Goal: Information Seeking & Learning: Learn about a topic

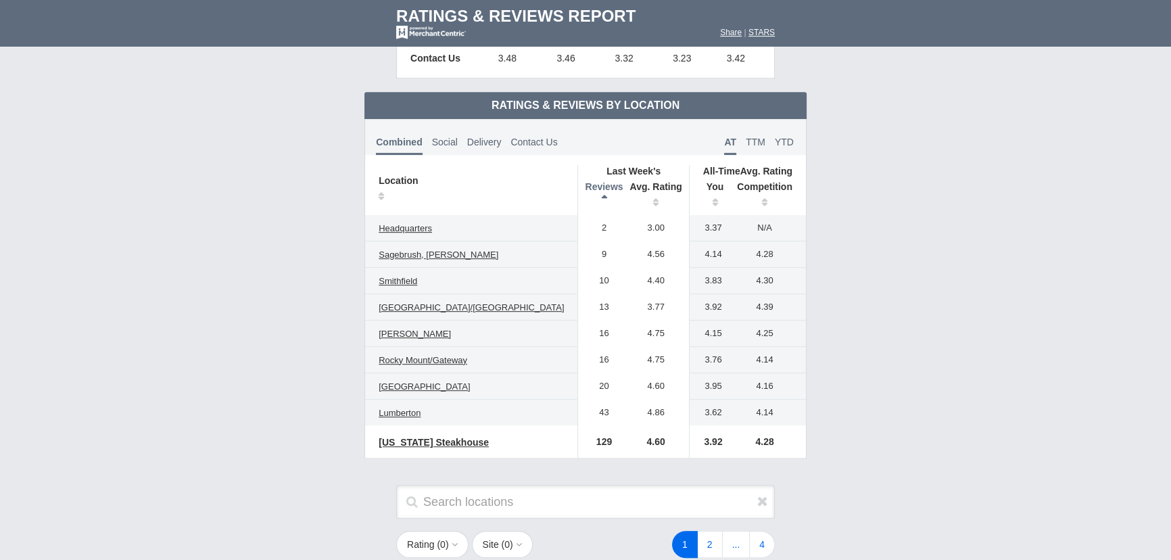
click at [578, 195] on th "Reviews" at bounding box center [600, 196] width 45 height 38
drag, startPoint x: 612, startPoint y: 225, endPoint x: 633, endPoint y: 223, distance: 21.1
click at [633, 223] on td "4.86" at bounding box center [656, 228] width 66 height 26
click at [635, 222] on td "4.86" at bounding box center [656, 228] width 66 height 26
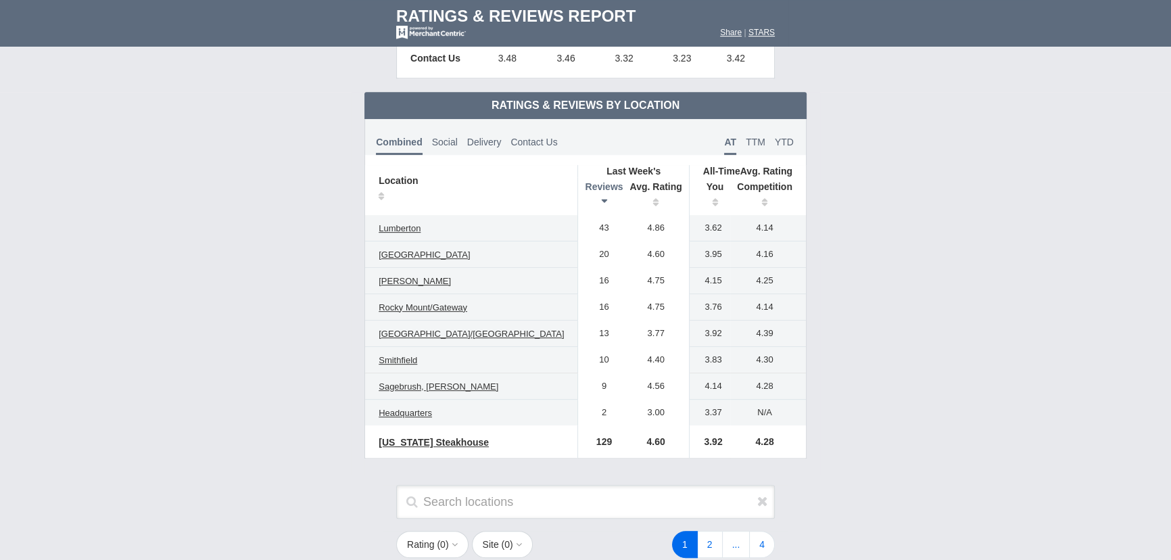
drag, startPoint x: 671, startPoint y: 225, endPoint x: 693, endPoint y: 222, distance: 21.9
click at [693, 222] on td "3.62" at bounding box center [709, 228] width 41 height 26
click at [746, 141] on span "TTM" at bounding box center [756, 142] width 20 height 11
click at [775, 142] on span "YTD" at bounding box center [784, 142] width 19 height 11
click at [458, 140] on span "Social" at bounding box center [445, 142] width 26 height 11
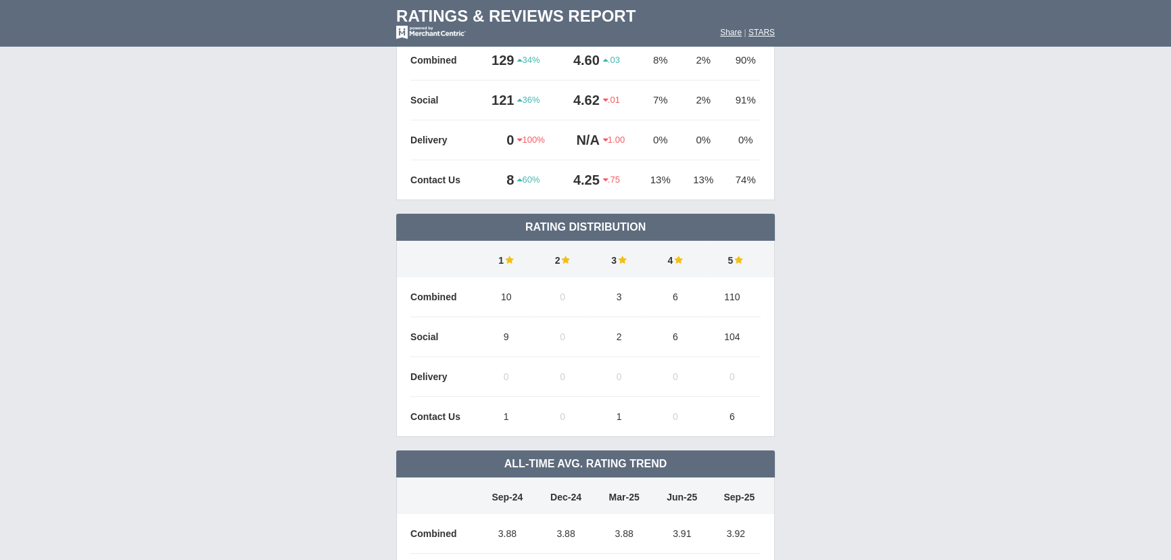
scroll to position [0, 0]
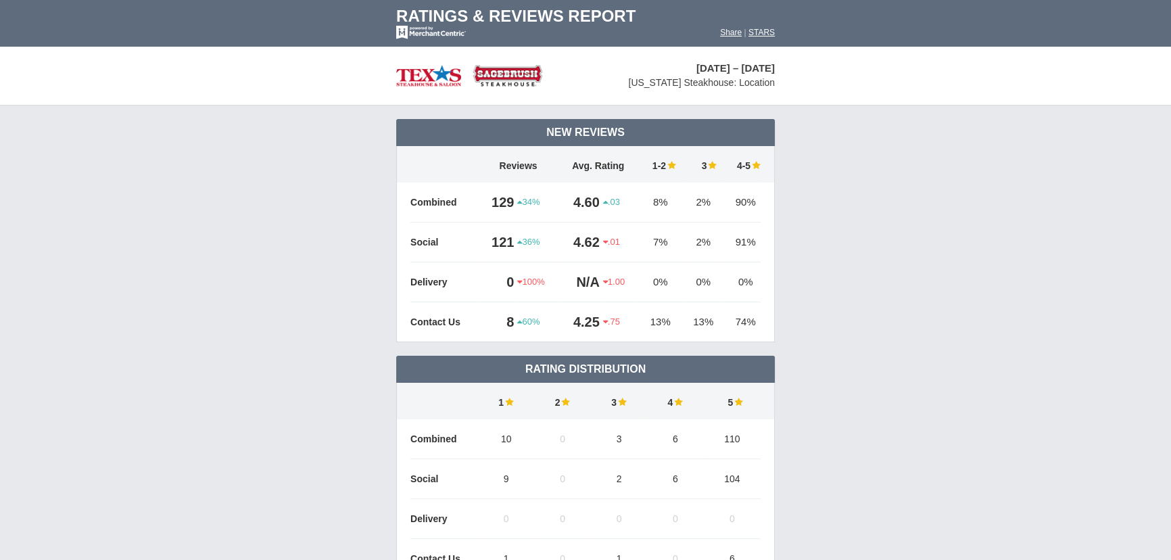
drag, startPoint x: 488, startPoint y: 243, endPoint x: 507, endPoint y: 239, distance: 19.5
click at [507, 239] on td "121" at bounding box center [497, 242] width 39 height 40
drag, startPoint x: 565, startPoint y: 243, endPoint x: 597, endPoint y: 239, distance: 32.1
click at [597, 239] on td "4.62" at bounding box center [581, 242] width 45 height 40
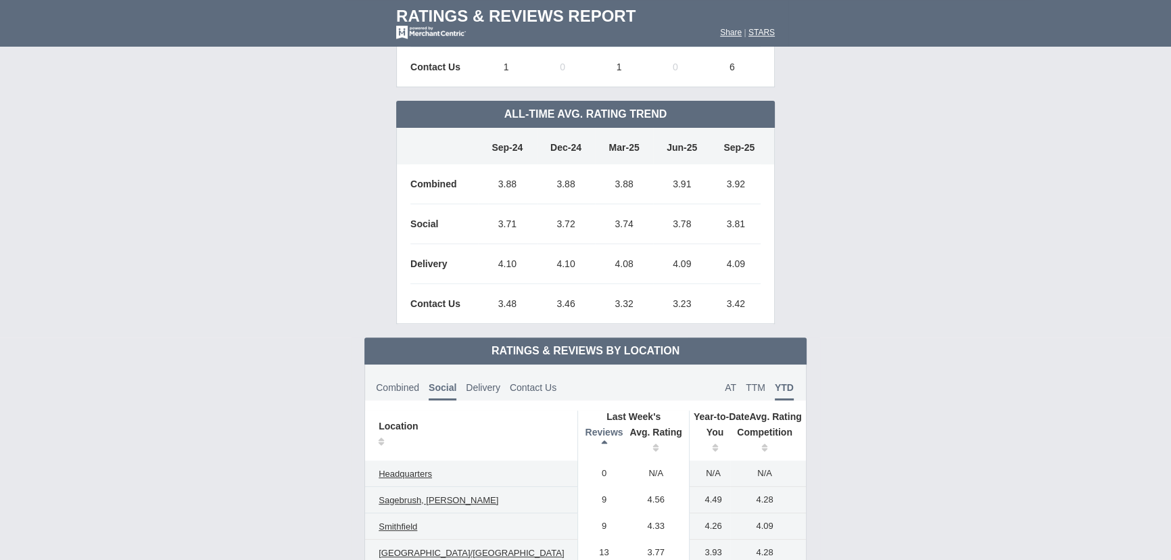
scroll to position [676, 0]
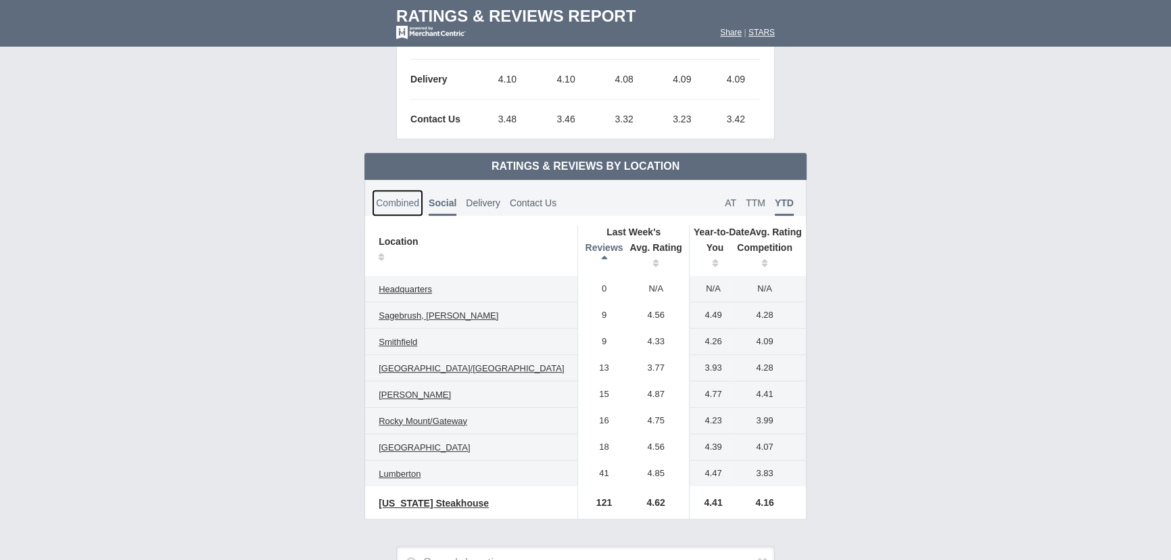
click at [419, 202] on span "Combined" at bounding box center [397, 202] width 43 height 11
click at [458, 197] on span "Social" at bounding box center [445, 202] width 26 height 11
click at [419, 203] on span "Combined" at bounding box center [397, 202] width 43 height 11
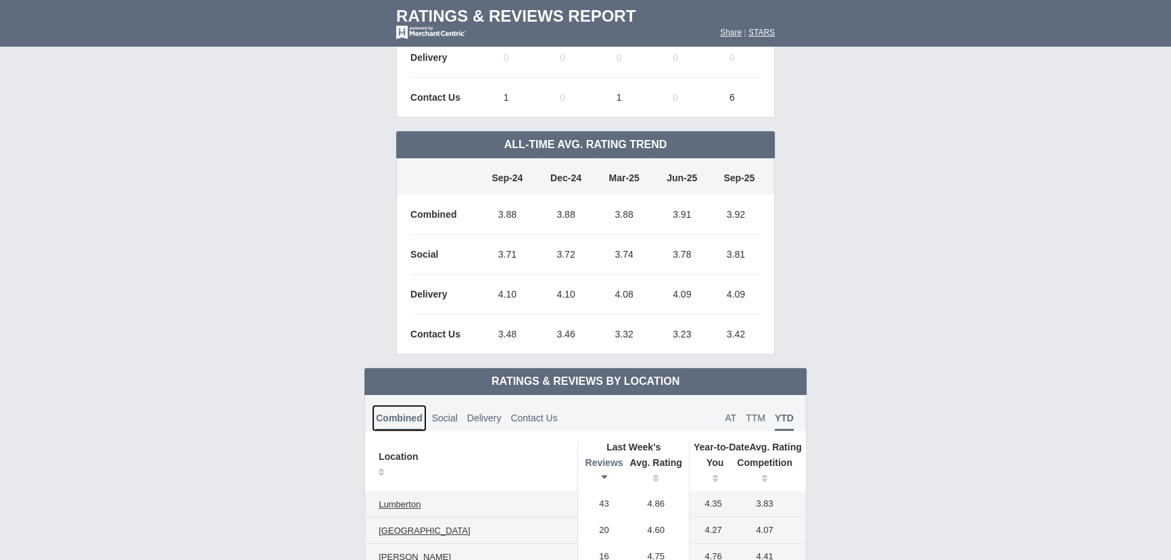
scroll to position [553, 0]
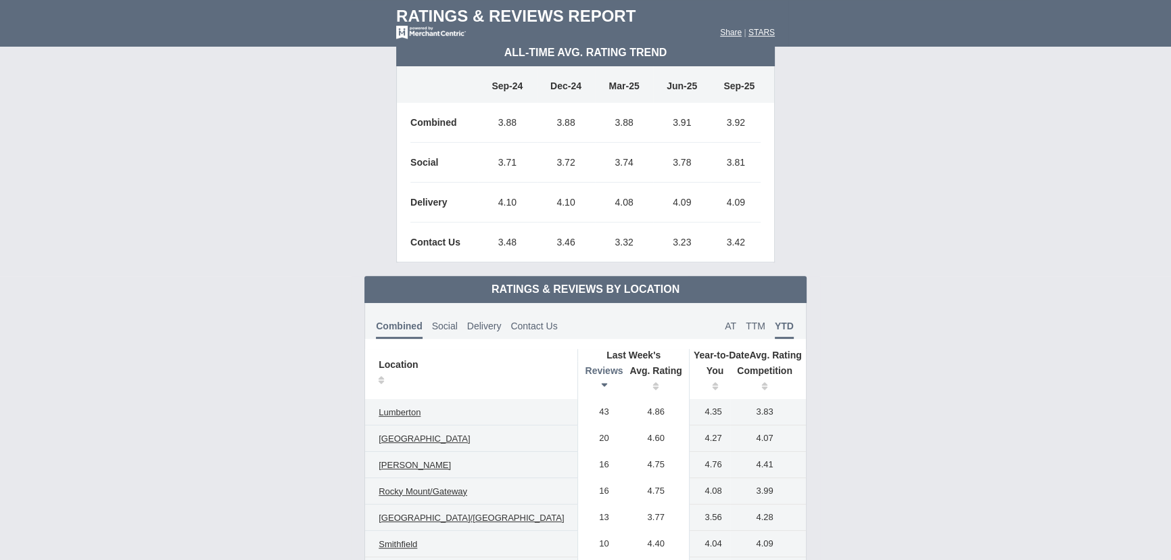
drag, startPoint x: 473, startPoint y: 196, endPoint x: 765, endPoint y: 197, distance: 291.5
click at [765, 197] on tr "Delivery 4.10 4.10" at bounding box center [585, 203] width 377 height 40
click at [759, 192] on td "4.09" at bounding box center [736, 203] width 50 height 40
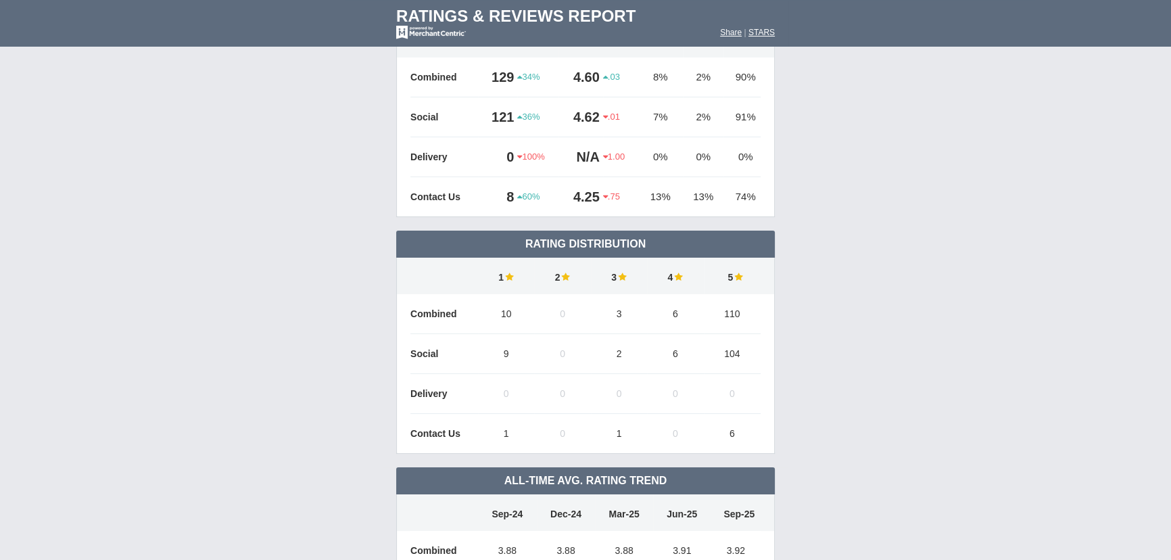
scroll to position [122, 0]
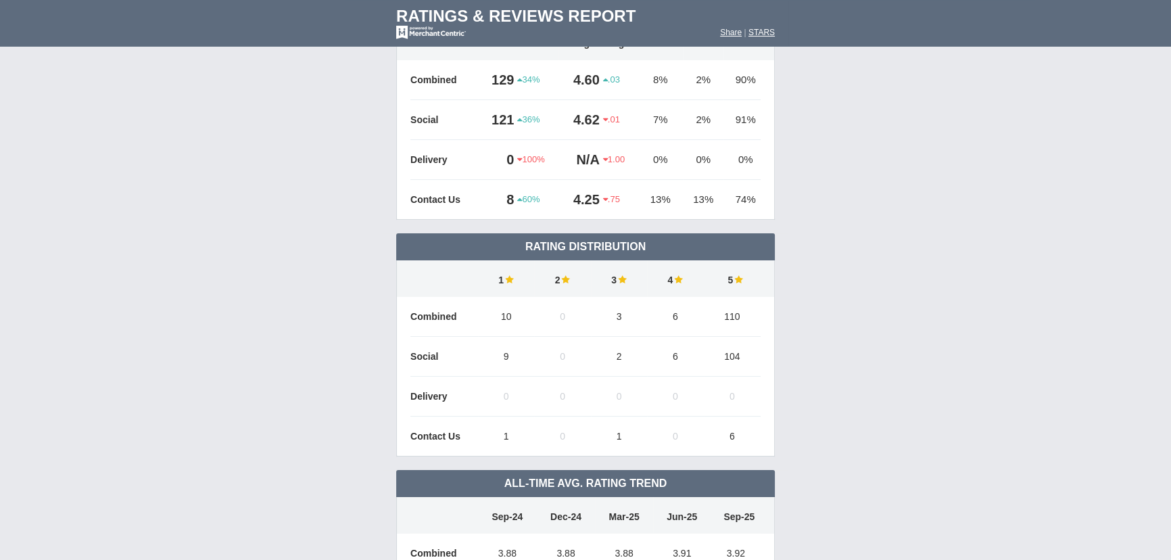
drag, startPoint x: 498, startPoint y: 154, endPoint x: 515, endPoint y: 153, distance: 17.0
click at [515, 153] on td "0" at bounding box center [497, 160] width 39 height 40
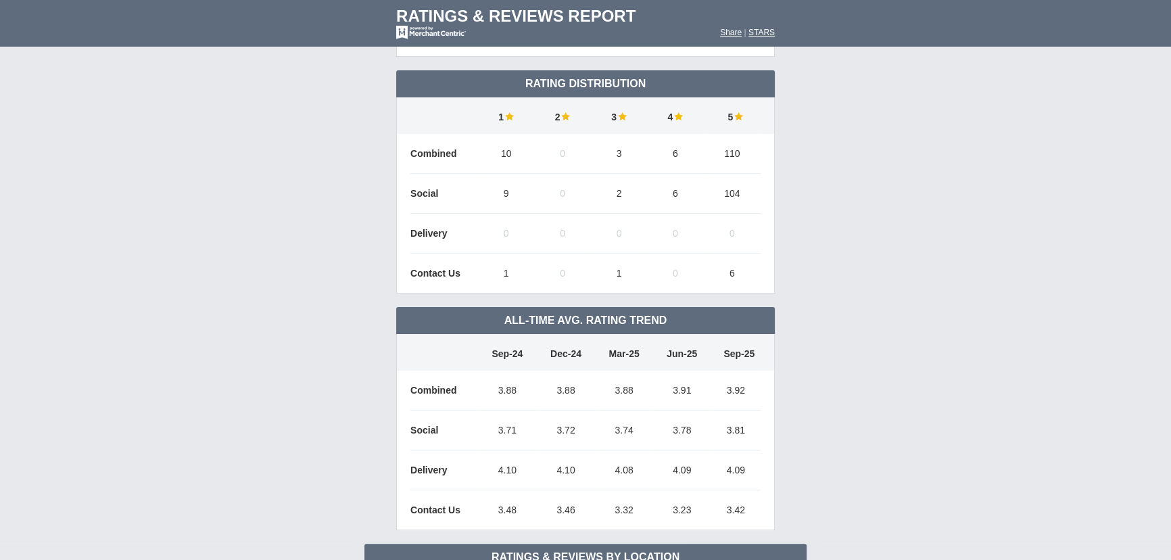
scroll to position [307, 0]
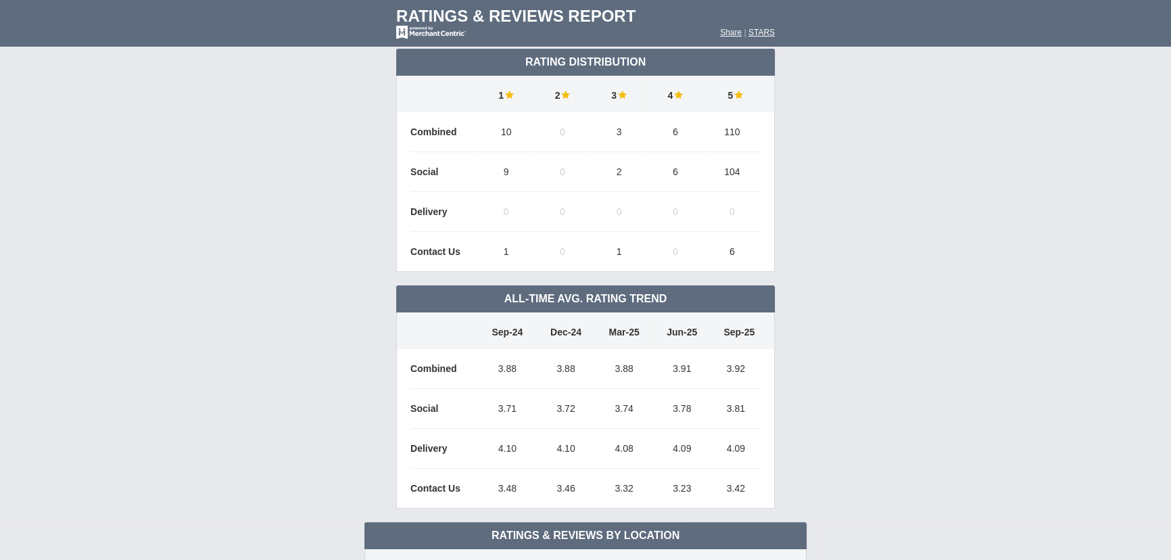
drag, startPoint x: 492, startPoint y: 440, endPoint x: 751, endPoint y: 445, distance: 259.1
click at [751, 445] on tr "Delivery 4.10 4.10" at bounding box center [585, 449] width 377 height 40
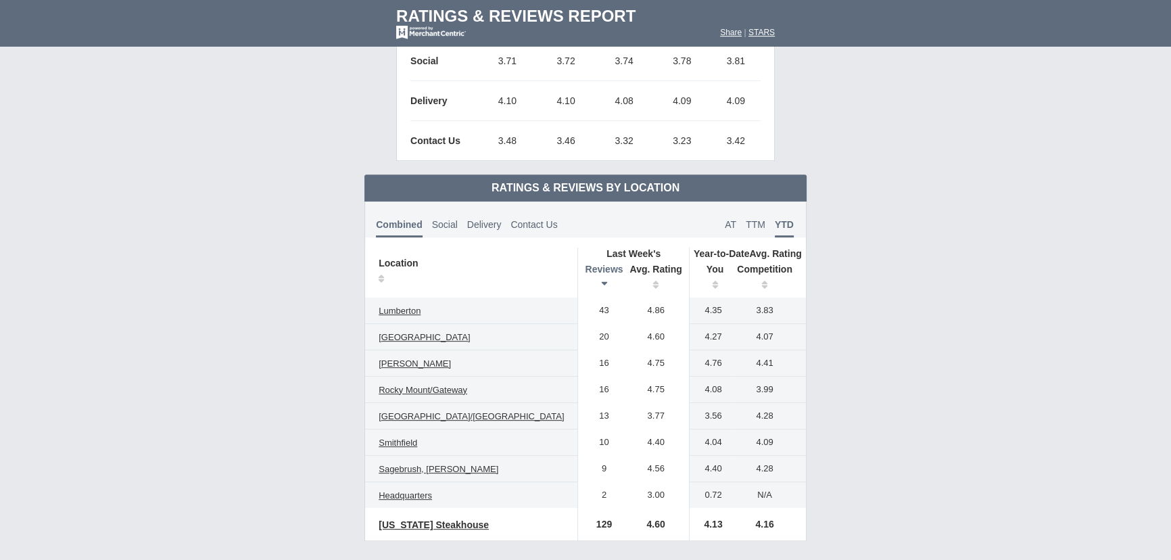
scroll to position [676, 0]
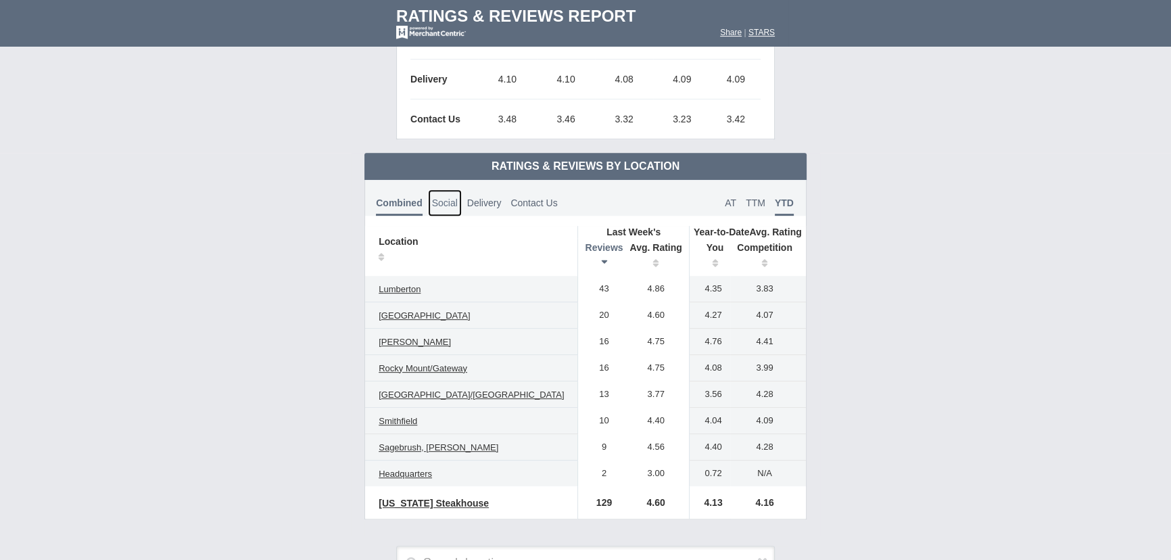
click at [462, 198] on link "Social" at bounding box center [445, 202] width 34 height 27
drag, startPoint x: 557, startPoint y: 291, endPoint x: 751, endPoint y: 288, distance: 194.1
click at [751, 288] on tr "Headquarters 0 N/A N/A N/A" at bounding box center [585, 289] width 441 height 26
click at [623, 258] on th "Avg. Rating" at bounding box center [656, 257] width 66 height 38
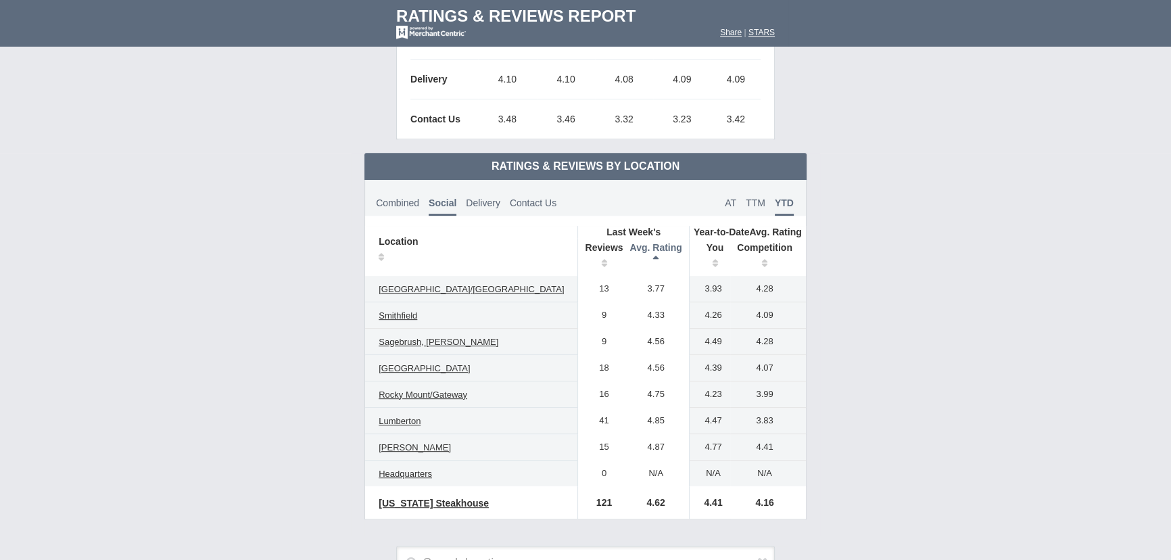
click at [623, 257] on th "Avg. Rating" at bounding box center [656, 257] width 66 height 38
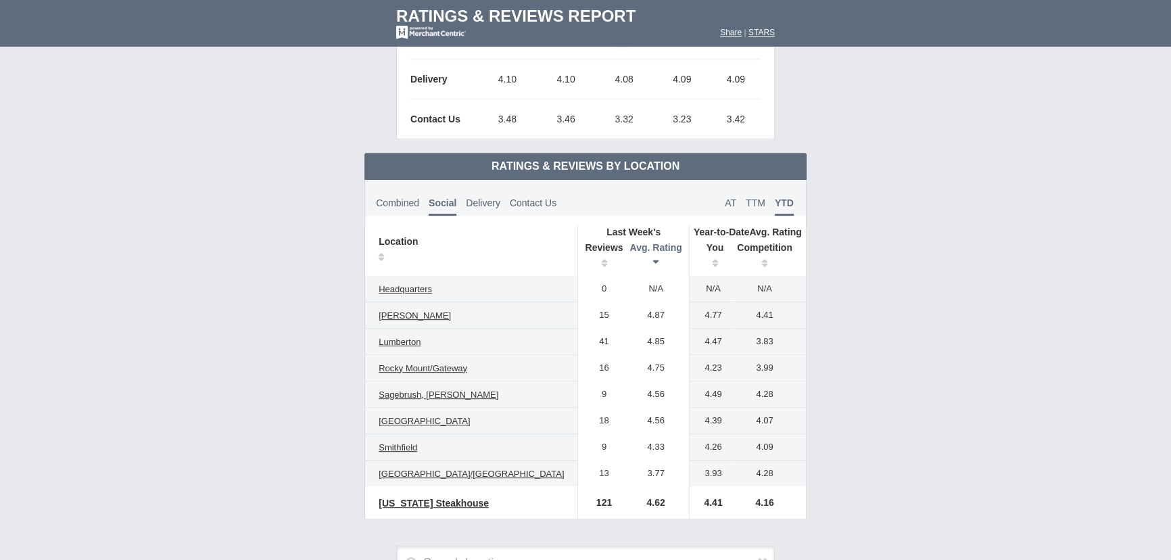
drag, startPoint x: 603, startPoint y: 315, endPoint x: 635, endPoint y: 312, distance: 32.6
click at [635, 312] on td "4.87" at bounding box center [656, 315] width 66 height 26
drag, startPoint x: 663, startPoint y: 314, endPoint x: 702, endPoint y: 314, distance: 39.2
click at [702, 314] on tr "[PERSON_NAME] 15 4.87 4.03 4.70" at bounding box center [585, 315] width 441 height 26
click at [747, 314] on td "4.41" at bounding box center [768, 315] width 76 height 26
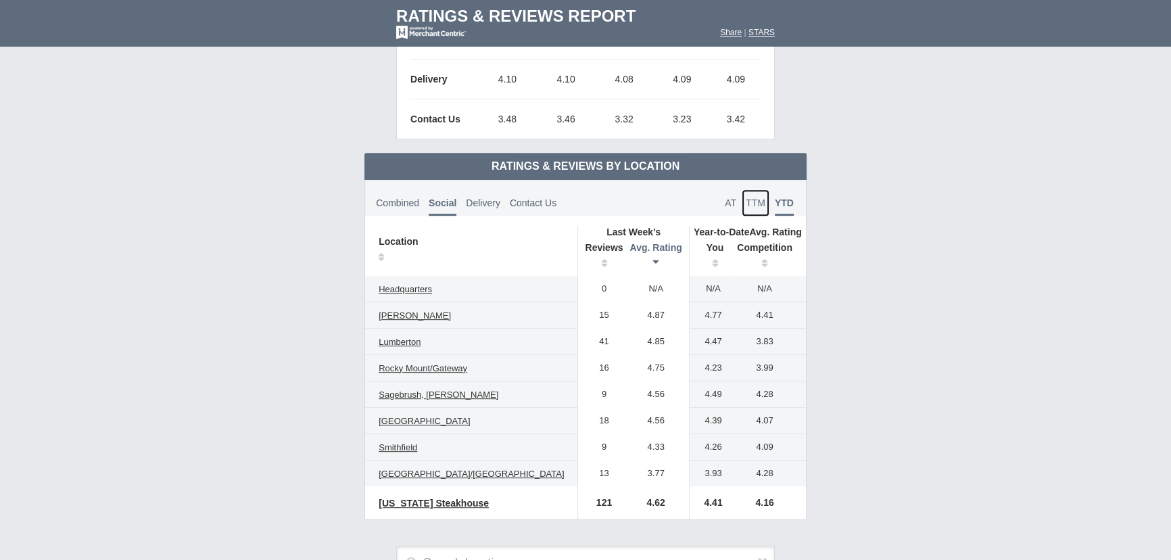
click at [746, 204] on span "TTM" at bounding box center [756, 202] width 20 height 11
drag, startPoint x: 662, startPoint y: 316, endPoint x: 702, endPoint y: 319, distance: 40.0
click at [702, 319] on tr "[PERSON_NAME] 15 4.87 4.03 4.70" at bounding box center [585, 315] width 441 height 26
click at [725, 197] on span "AT" at bounding box center [730, 202] width 11 height 11
click at [689, 321] on td "4.03" at bounding box center [709, 315] width 41 height 26
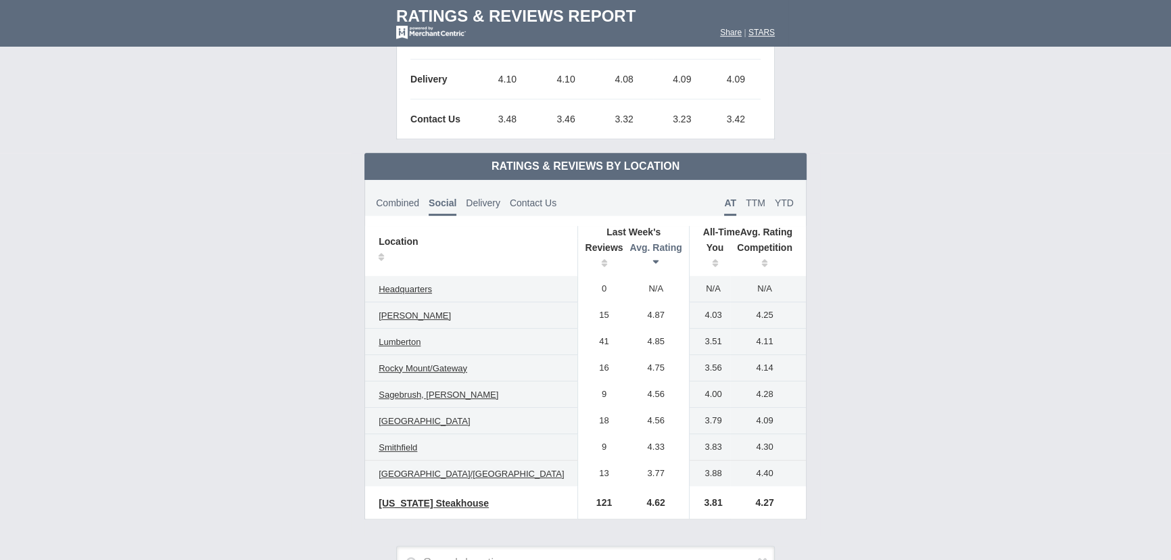
drag, startPoint x: 669, startPoint y: 312, endPoint x: 696, endPoint y: 316, distance: 27.3
click at [696, 316] on td "4.03" at bounding box center [709, 315] width 41 height 26
drag, startPoint x: 709, startPoint y: 310, endPoint x: 751, endPoint y: 316, distance: 42.9
click at [751, 316] on td "4.25" at bounding box center [768, 315] width 76 height 26
click at [630, 365] on td "4.75" at bounding box center [656, 368] width 66 height 26
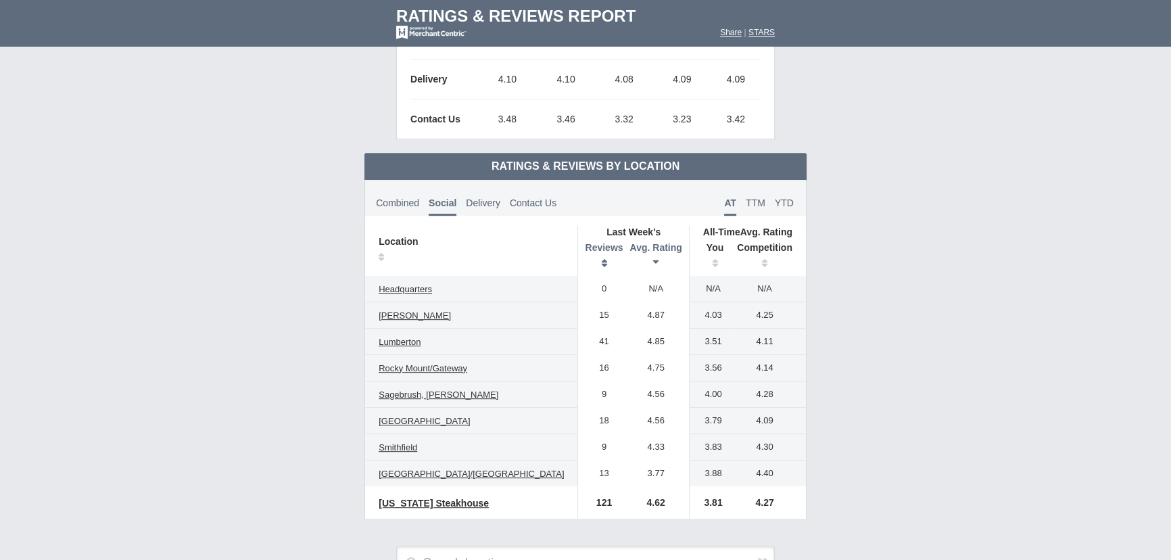
click at [578, 268] on th "Reviews" at bounding box center [600, 257] width 45 height 38
click at [578, 257] on th "Reviews" at bounding box center [600, 257] width 45 height 38
drag, startPoint x: 611, startPoint y: 289, endPoint x: 636, endPoint y: 288, distance: 24.4
click at [636, 288] on td "4.85" at bounding box center [656, 289] width 66 height 26
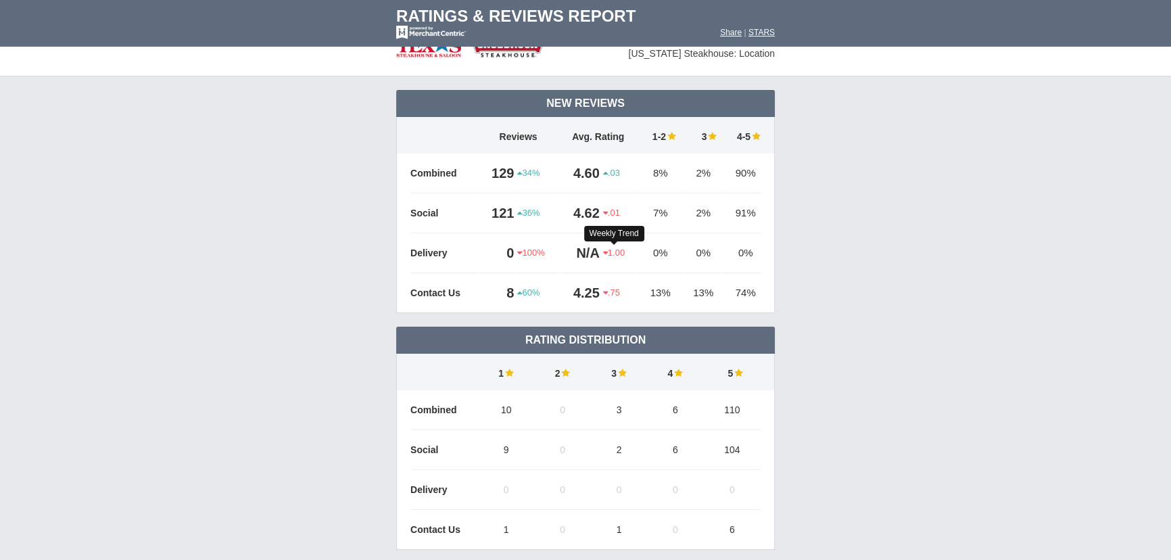
scroll to position [0, 0]
